Goal: Task Accomplishment & Management: Use online tool/utility

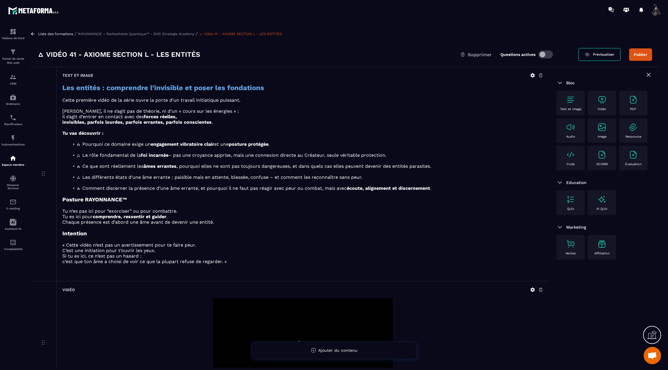
click at [35, 34] on icon at bounding box center [32, 33] width 5 height 5
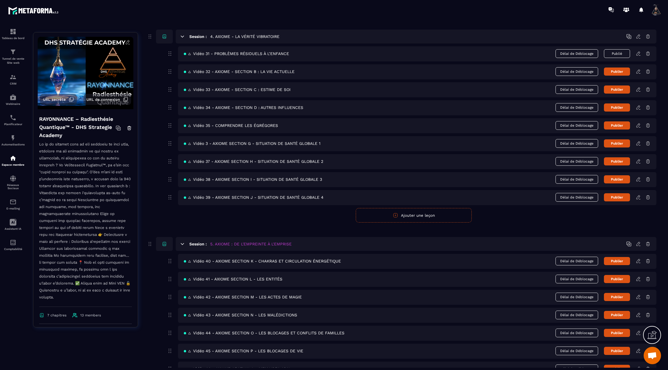
scroll to position [721, 0]
click at [640, 294] on icon at bounding box center [638, 296] width 5 height 5
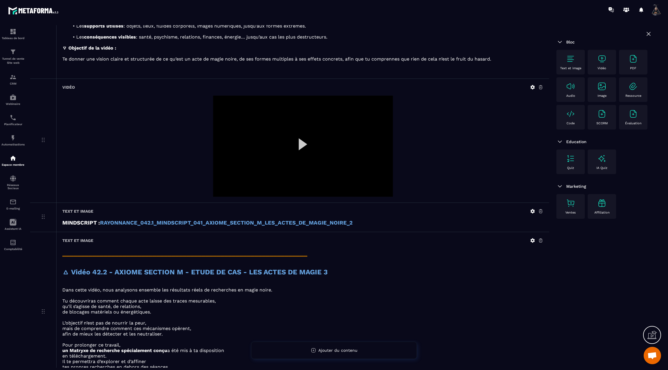
scroll to position [635, 0]
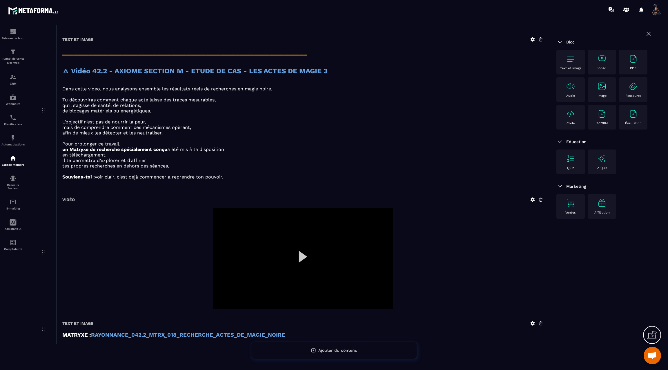
click at [572, 51] on div "Text et image" at bounding box center [570, 62] width 28 height 25
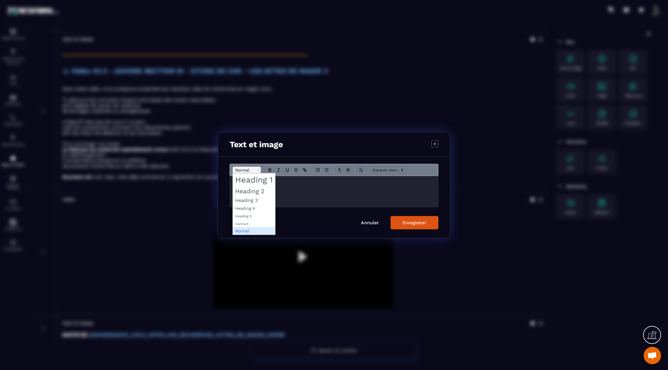
click at [245, 169] on span "Modal window" at bounding box center [247, 169] width 28 height 7
click at [244, 199] on span "Modal window" at bounding box center [254, 200] width 42 height 8
click at [240, 184] on h3 "Modal window" at bounding box center [333, 182] width 199 height 6
click at [270, 170] on icon "Modal window" at bounding box center [270, 170] width 2 height 1
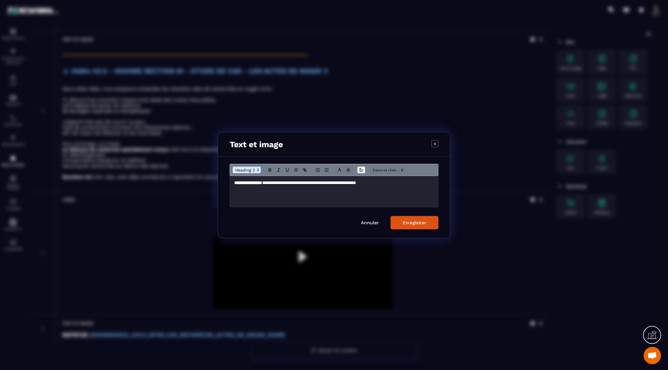
click at [311, 182] on h3 "**********" at bounding box center [334, 182] width 200 height 6
click at [269, 170] on icon "Modal window" at bounding box center [270, 170] width 2 height 1
click at [337, 169] on icon "Modal window" at bounding box center [339, 169] width 5 height 5
click at [374, 188] on span "Modal window" at bounding box center [375, 188] width 5 height 5
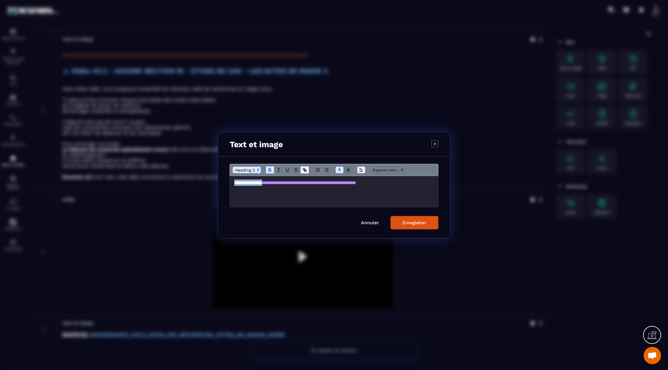
click at [304, 168] on icon "Modal window" at bounding box center [304, 169] width 5 height 5
type input "**********"
paste input "**********"
type input "**********"
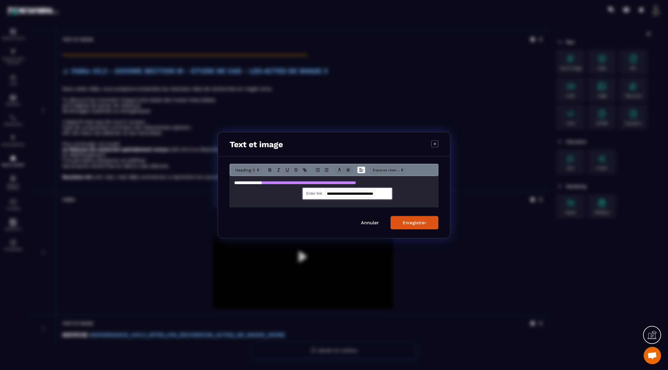
click at [385, 193] on link "Modal window" at bounding box center [381, 193] width 13 height 4
click at [413, 225] on div "Enregistrer" at bounding box center [414, 222] width 23 height 5
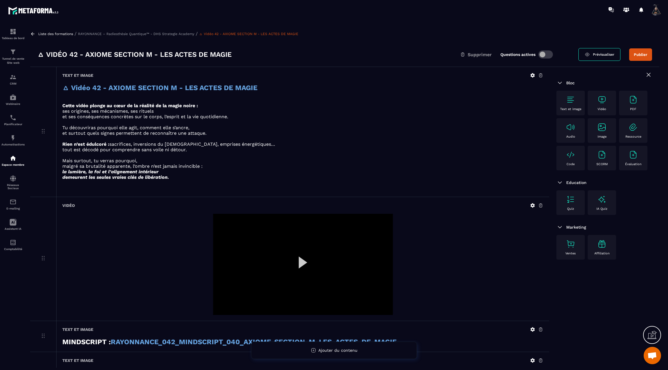
click at [32, 33] on icon at bounding box center [32, 33] width 5 height 5
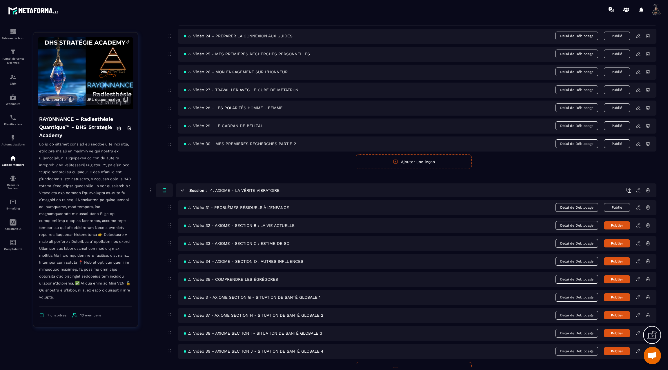
scroll to position [594, 0]
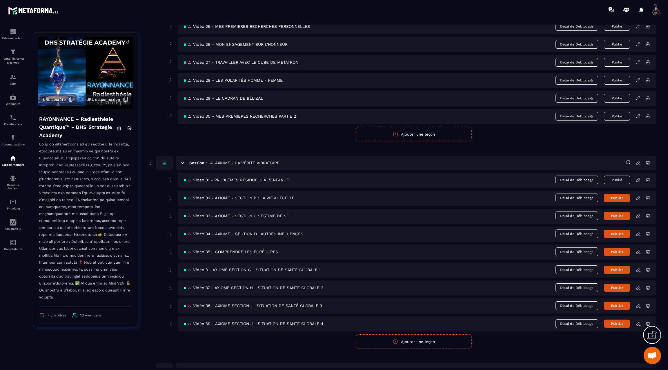
click at [638, 177] on icon at bounding box center [638, 179] width 5 height 5
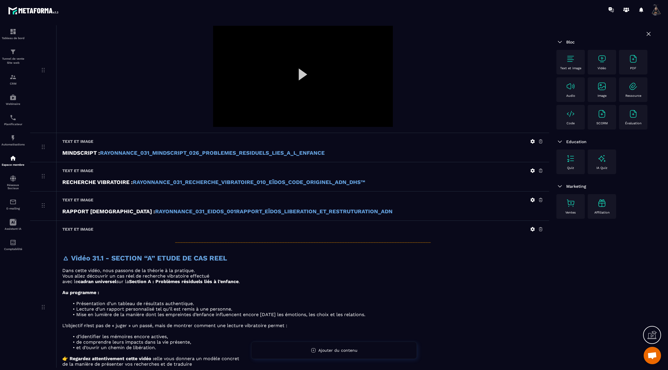
scroll to position [417, 0]
